Goal: Obtain resource: Download file/media

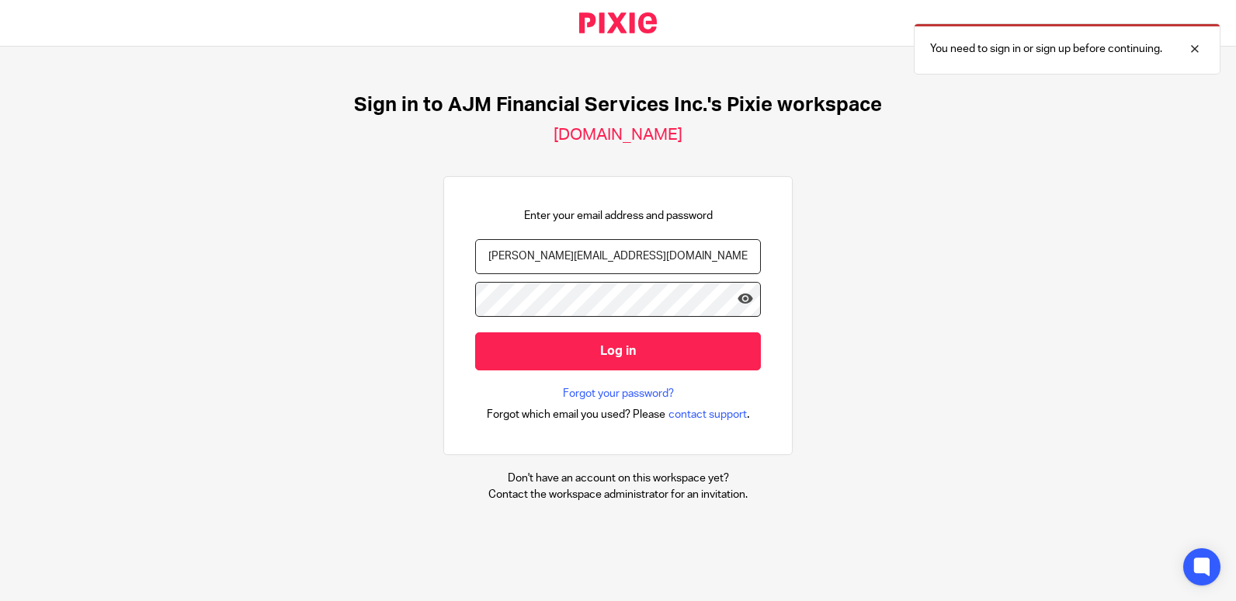
type input "[PERSON_NAME][EMAIL_ADDRESS][DOMAIN_NAME]"
click at [475, 332] on input "Log in" at bounding box center [618, 351] width 286 height 38
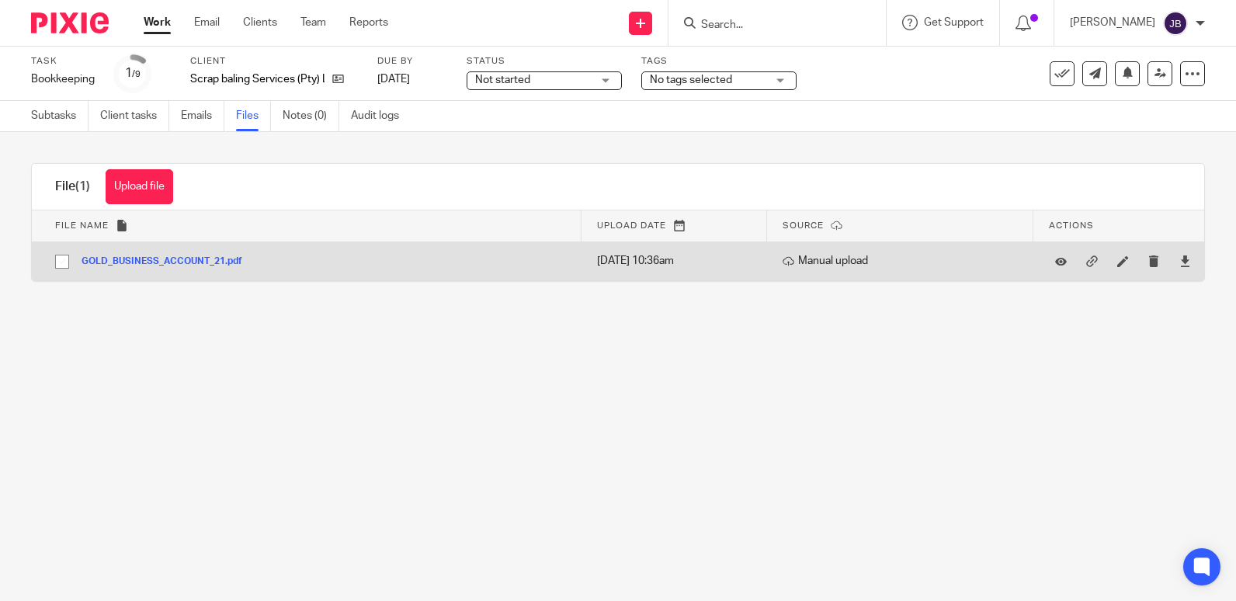
click at [217, 265] on button "GOLD_BUSINESS_ACCOUNT_21.pdf" at bounding box center [168, 261] width 172 height 11
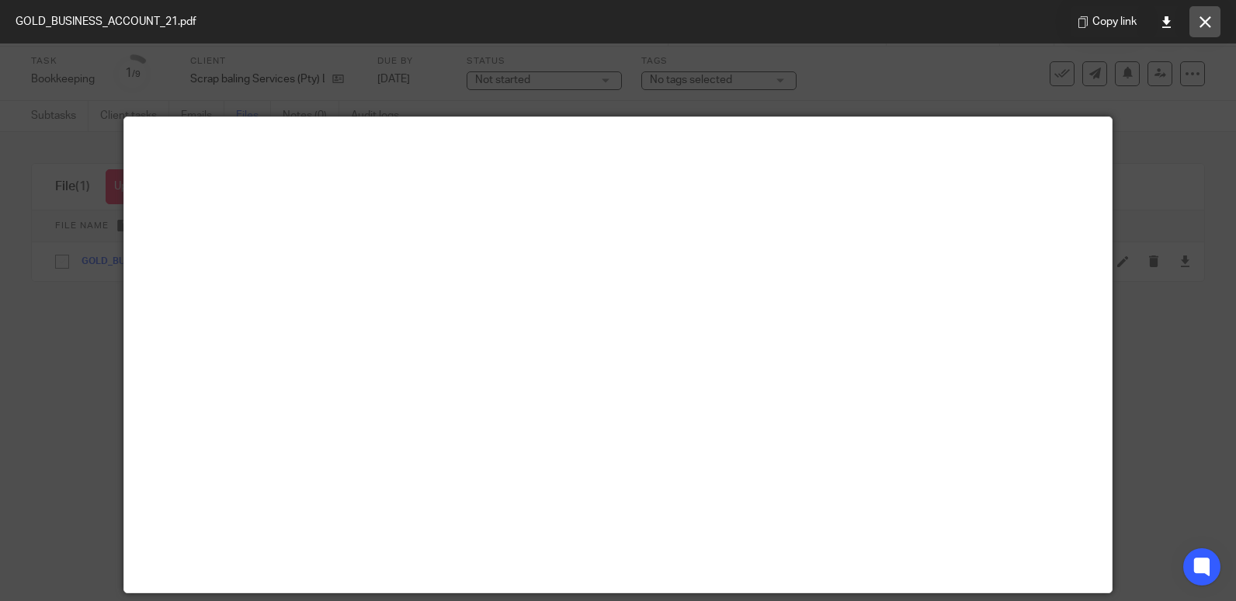
click at [1212, 23] on button at bounding box center [1205, 21] width 31 height 31
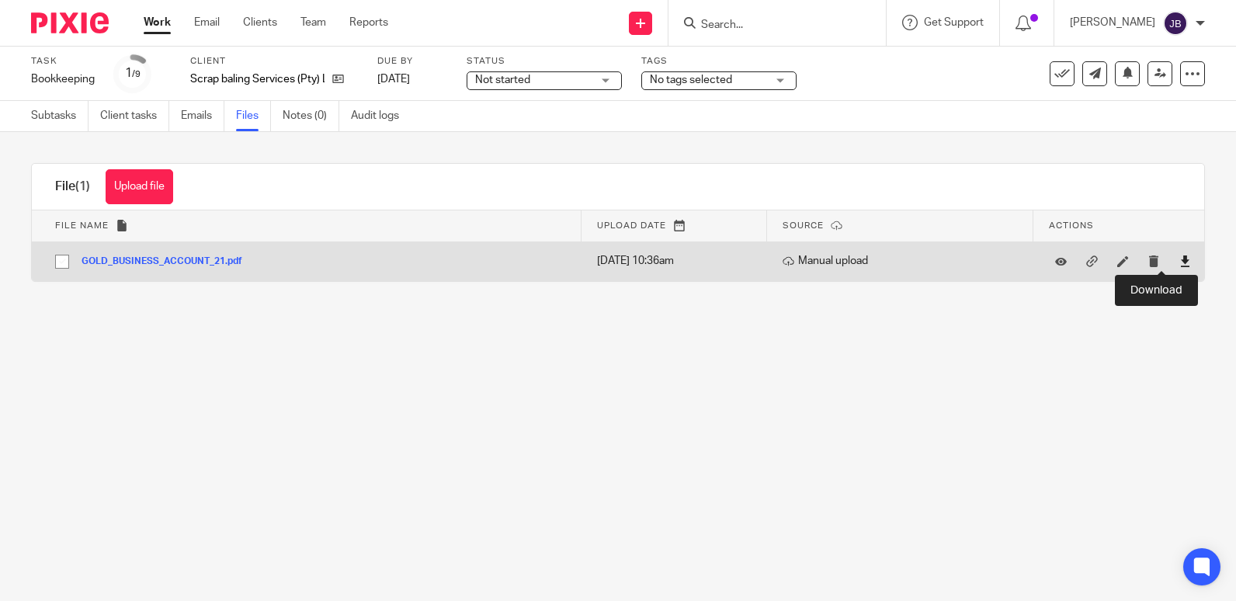
click at [1180, 266] on icon at bounding box center [1186, 261] width 12 height 12
